Goal: Transaction & Acquisition: Purchase product/service

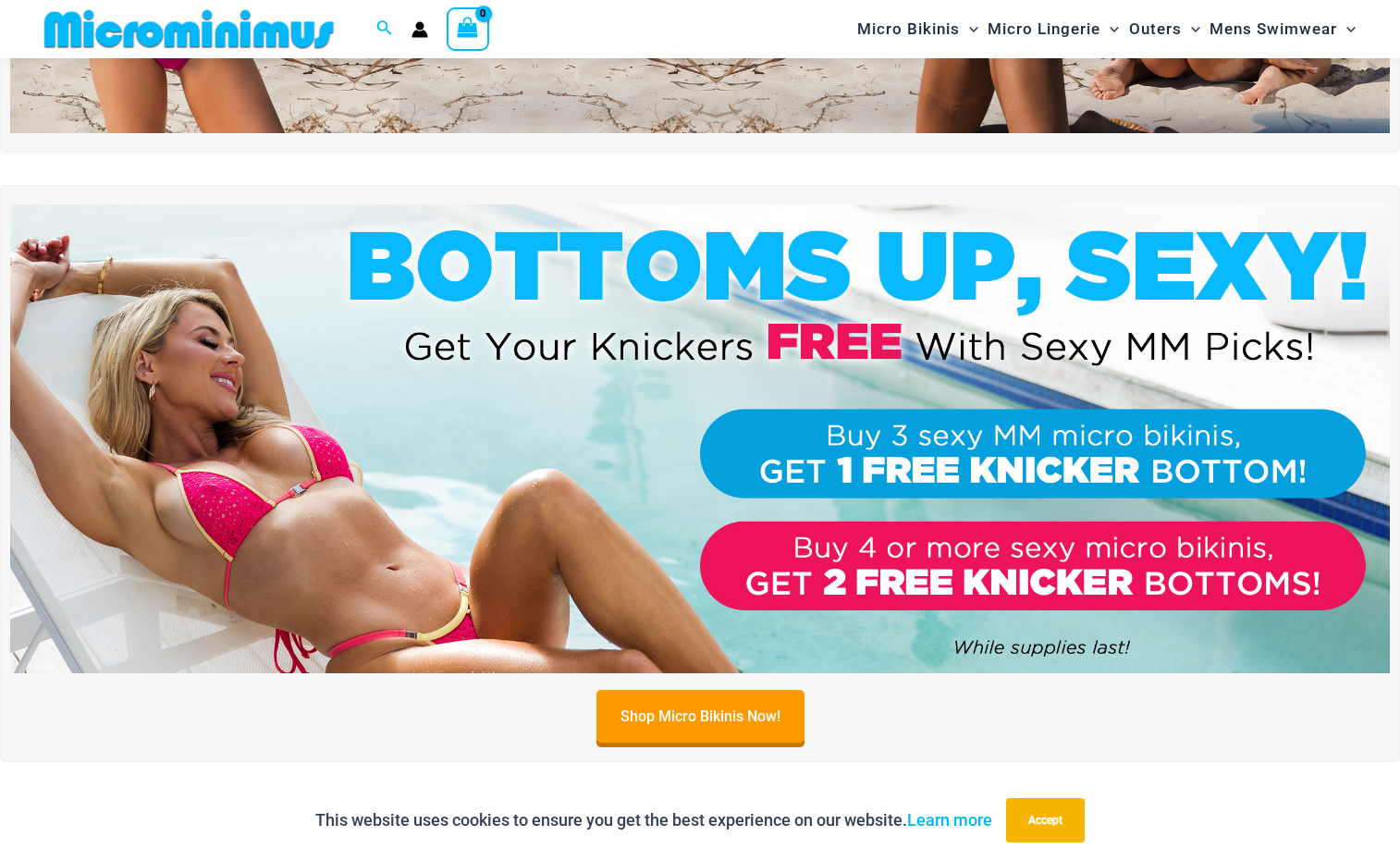
scroll to position [474, 0]
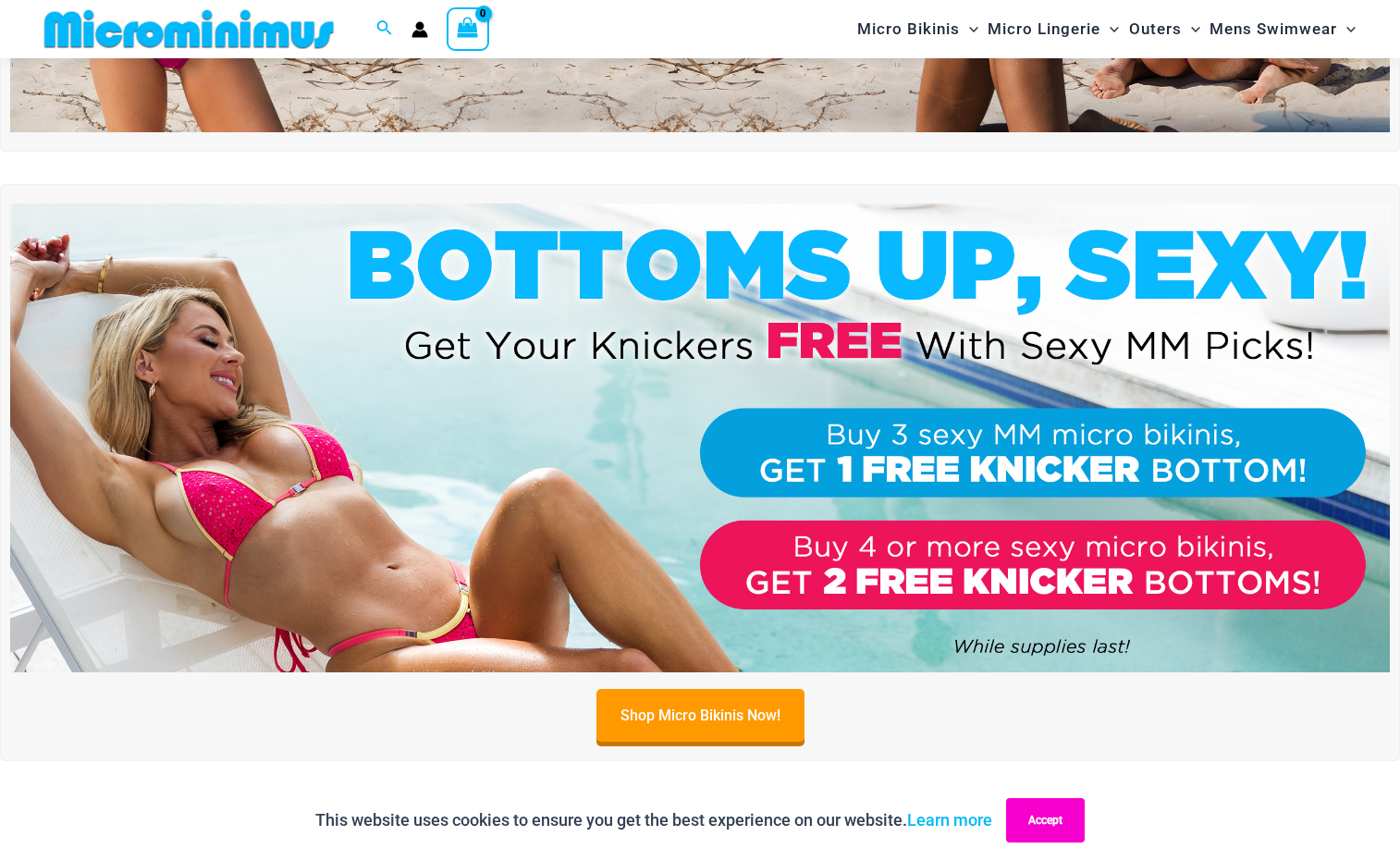
click at [1085, 816] on button "Accept" at bounding box center [1045, 820] width 79 height 44
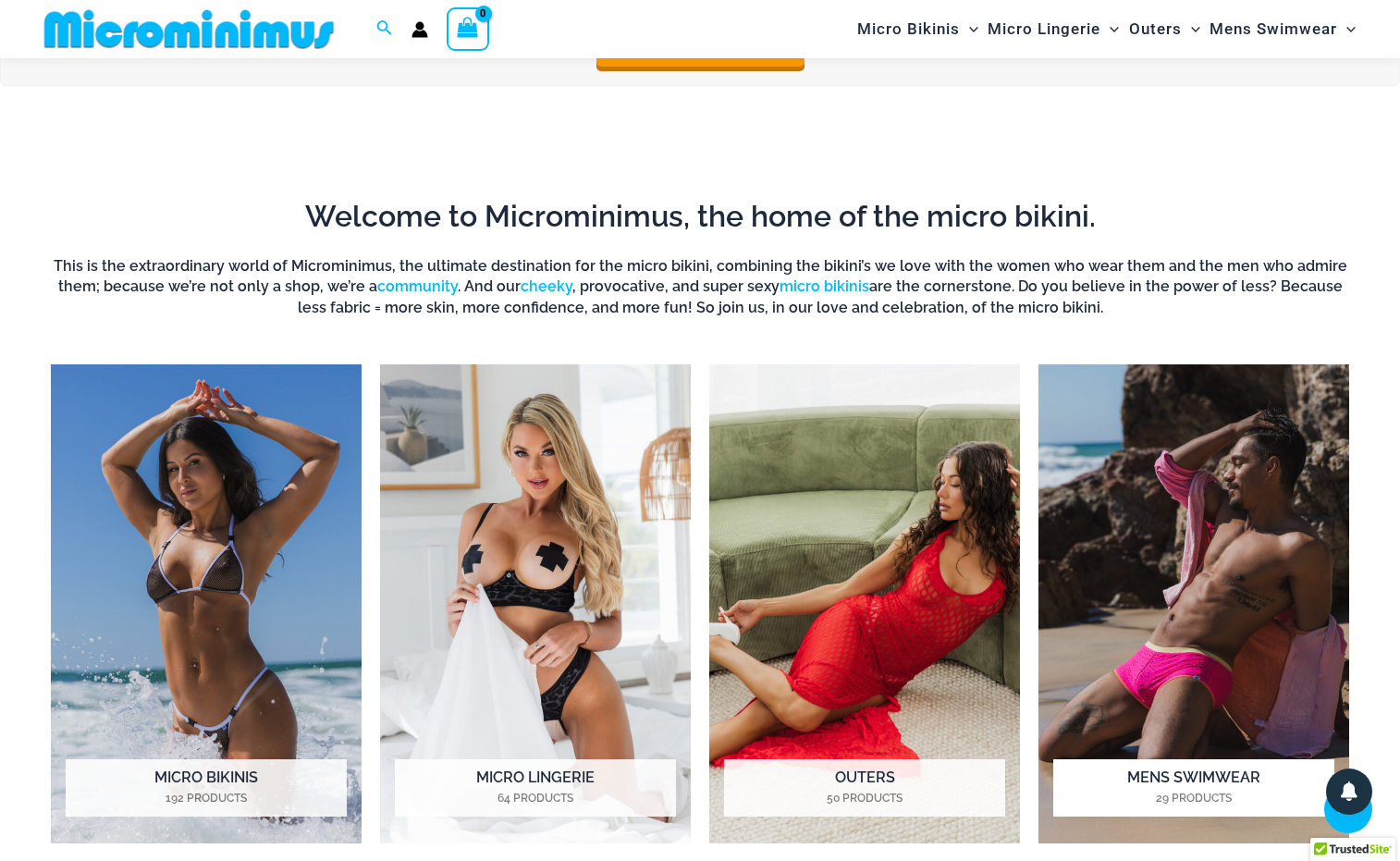
scroll to position [1155, 0]
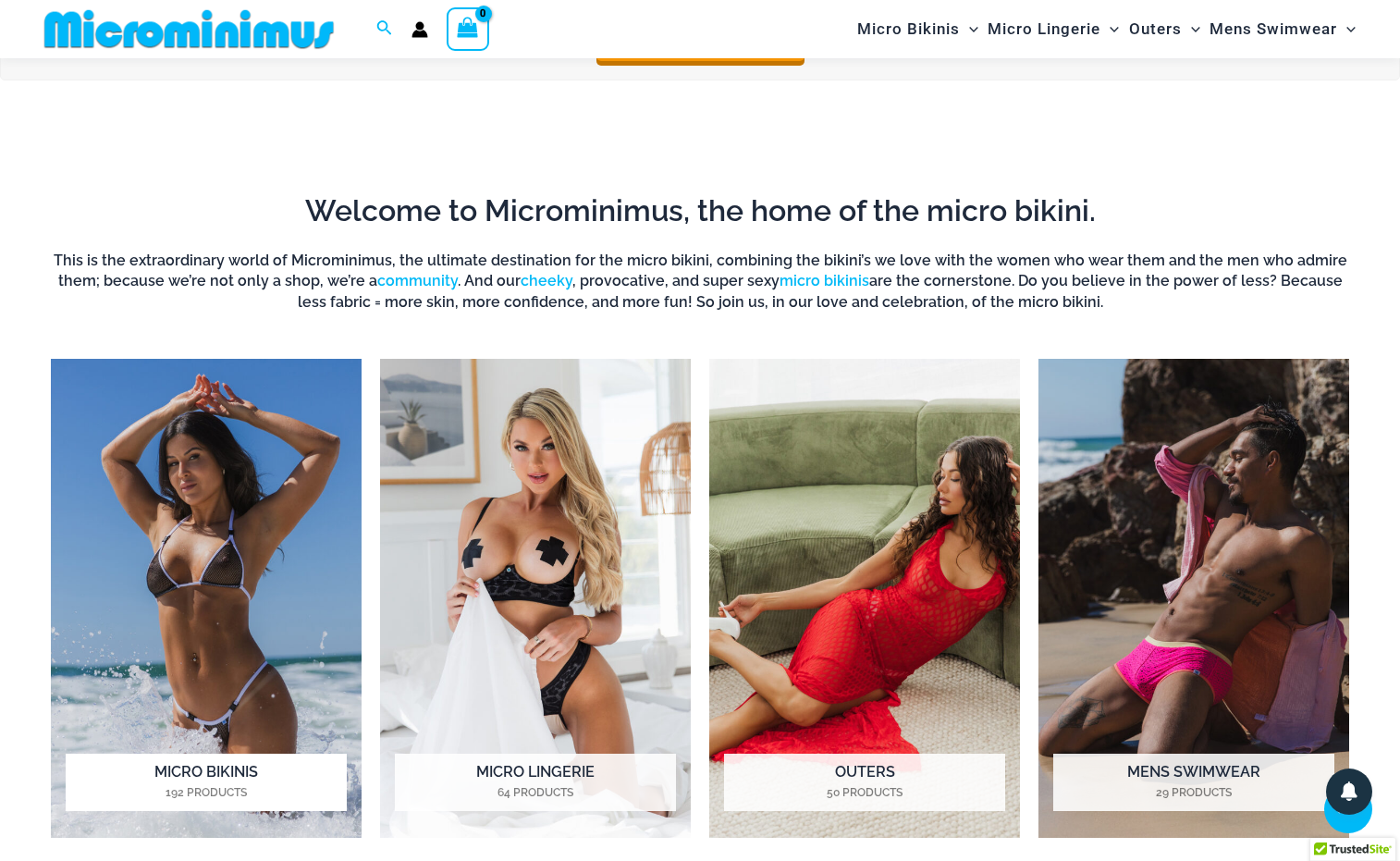
click at [238, 587] on img "Visit product category Micro Bikinis" at bounding box center [206, 598] width 311 height 479
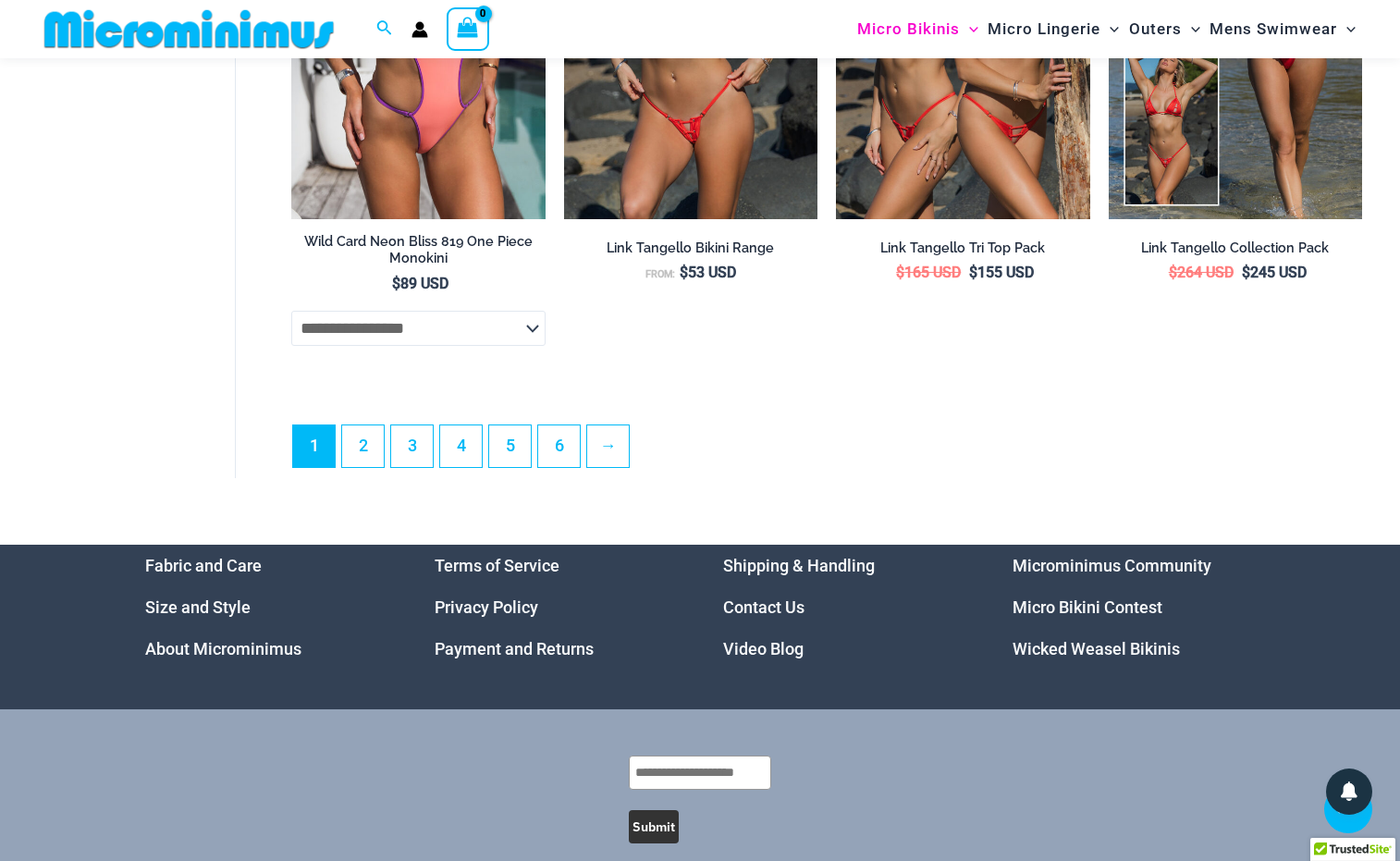
scroll to position [4469, 0]
